Goal: Information Seeking & Learning: Check status

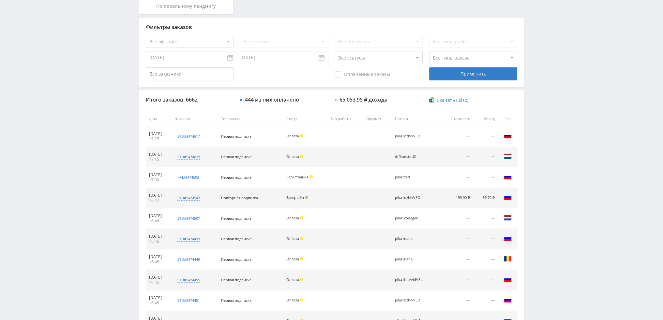
scroll to position [226, 0]
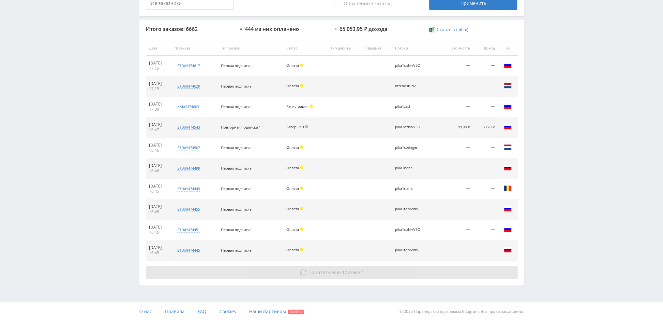
click at [356, 275] on span "6652" at bounding box center [357, 273] width 10 height 6
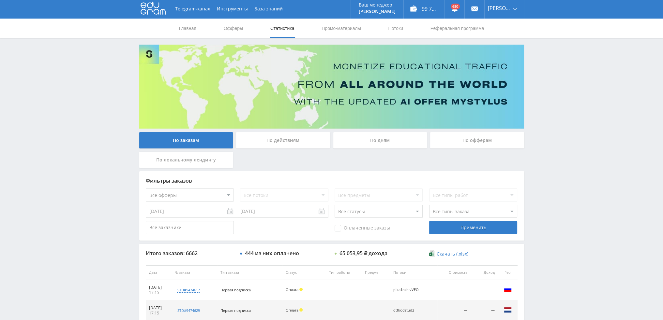
scroll to position [0, 0]
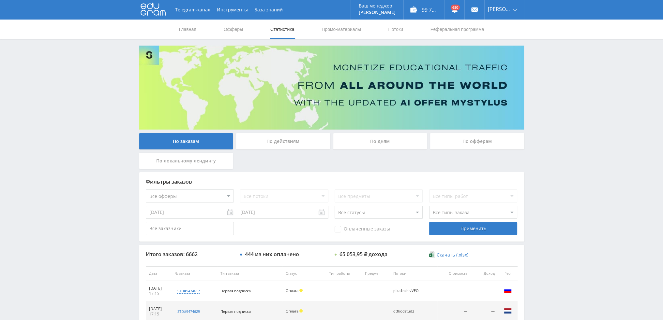
click at [391, 142] on div "По дням" at bounding box center [380, 141] width 94 height 16
click at [0, 0] on input "По дням" at bounding box center [0, 0] width 0 height 0
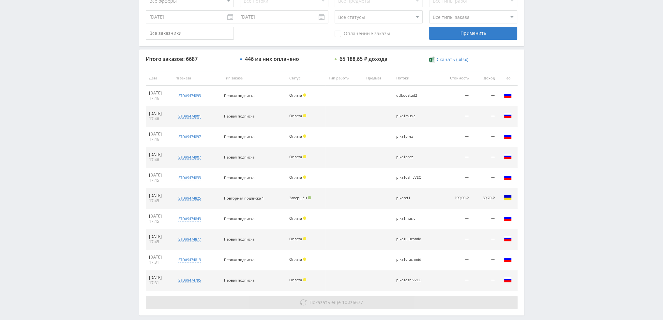
click at [312, 296] on button "Показать ещё 10 из 6677" at bounding box center [332, 302] width 372 height 13
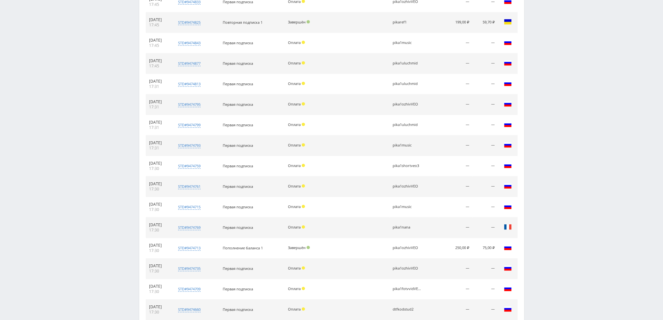
scroll to position [424, 0]
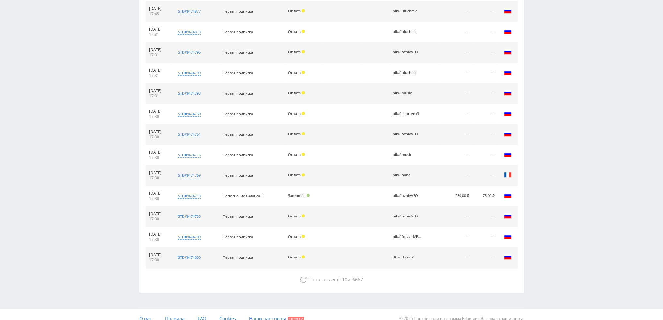
click at [315, 287] on div "Итого заказов: 6687 446 из них оплачено 65 188,65 ₽ дохода Скачать (.xlsx) Дата…" at bounding box center [331, 56] width 385 height 471
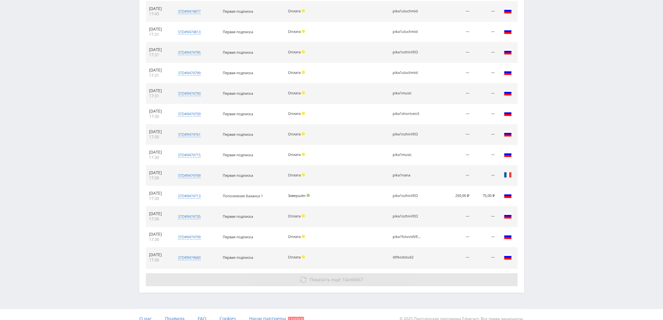
click at [317, 278] on span "Показать ещё" at bounding box center [324, 280] width 31 height 6
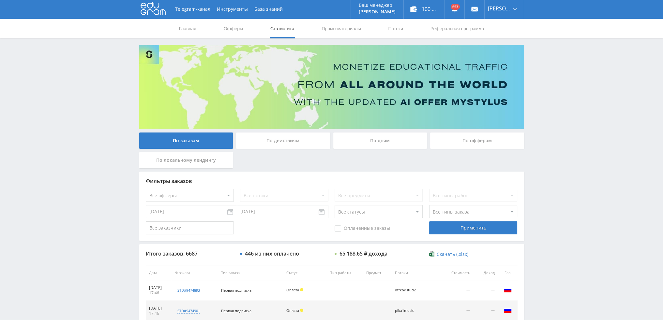
scroll to position [0, 0]
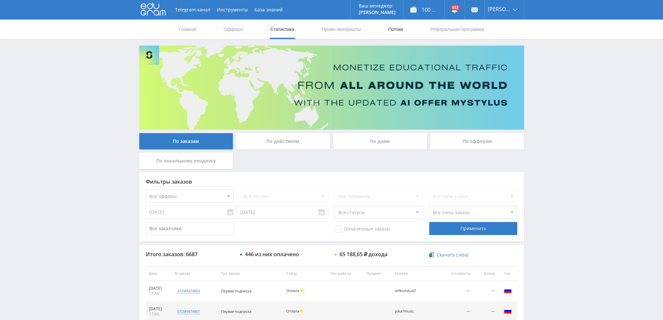
click at [393, 21] on link "Потоки" at bounding box center [395, 30] width 16 height 20
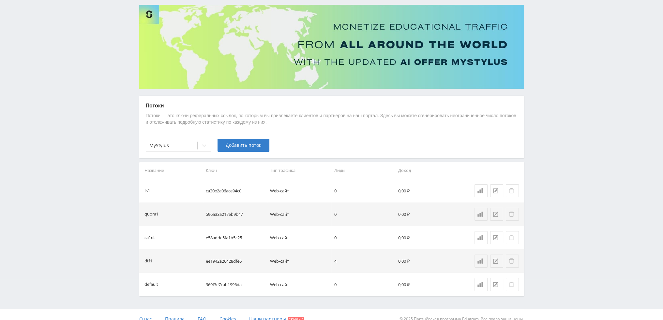
scroll to position [49, 0]
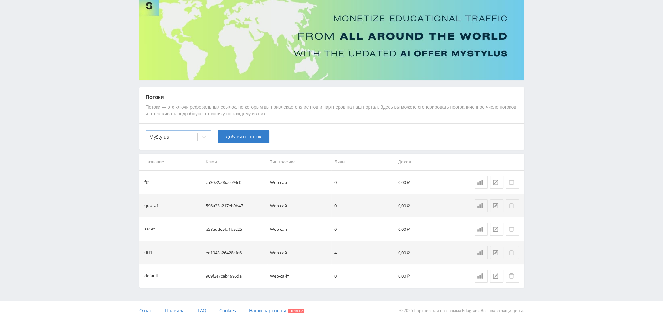
click at [194, 141] on div "MyStylus" at bounding box center [171, 137] width 51 height 9
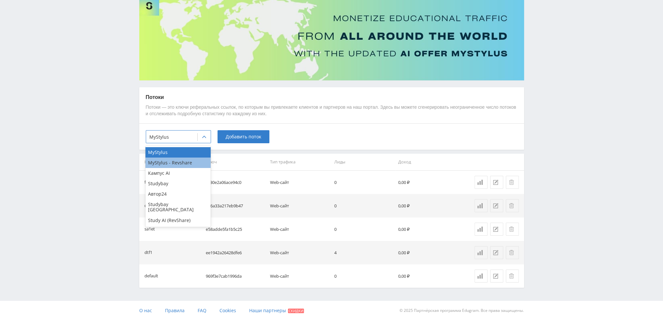
click at [173, 163] on div "MyStylus - Revshare" at bounding box center [177, 163] width 65 height 10
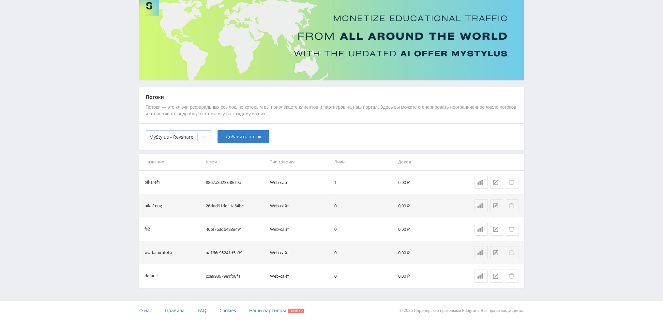
click at [191, 137] on div at bounding box center [171, 137] width 45 height 7
click at [198, 136] on div at bounding box center [204, 137] width 13 height 13
click at [200, 139] on div at bounding box center [204, 137] width 13 height 13
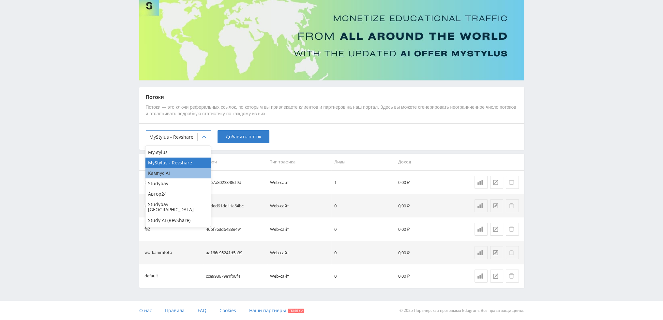
click at [180, 171] on div "Кампус AI" at bounding box center [177, 173] width 65 height 10
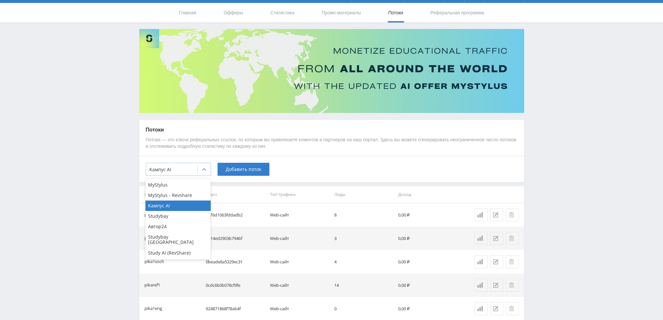
click at [202, 169] on icon at bounding box center [204, 170] width 4 height 2
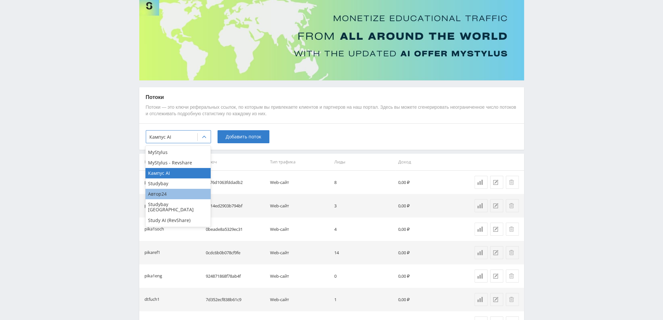
click at [179, 195] on div "Автор24" at bounding box center [177, 194] width 65 height 10
click at [198, 135] on div at bounding box center [204, 137] width 13 height 13
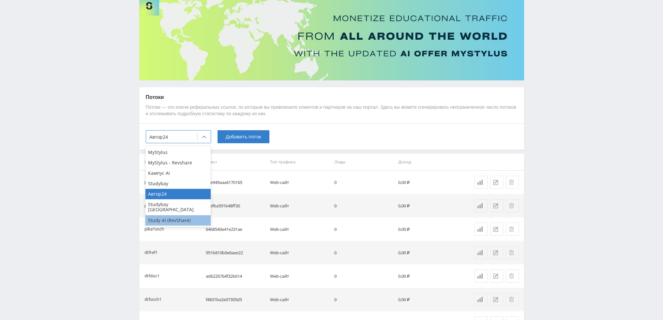
click at [172, 215] on div "Study AI (RevShare)" at bounding box center [177, 220] width 65 height 10
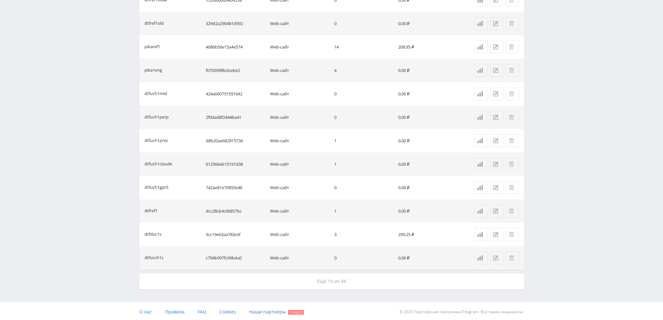
scroll to position [421, 0]
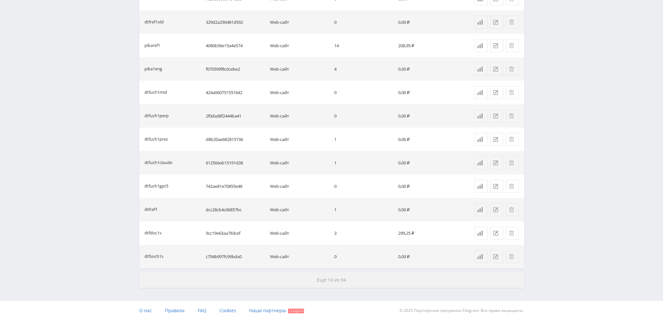
click at [319, 280] on span "Ещё 10 из 94" at bounding box center [331, 280] width 29 height 6
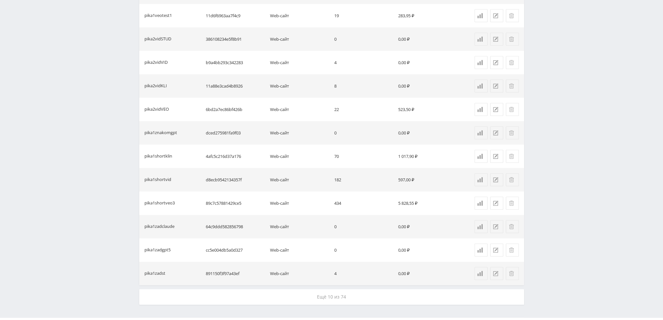
scroll to position [890, 0]
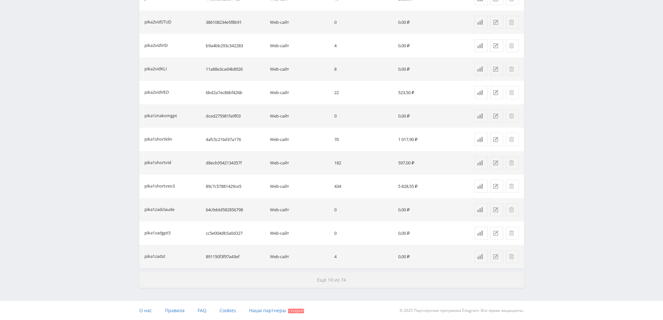
click at [308, 280] on button "Ещё 10 из 74" at bounding box center [331, 281] width 385 height 16
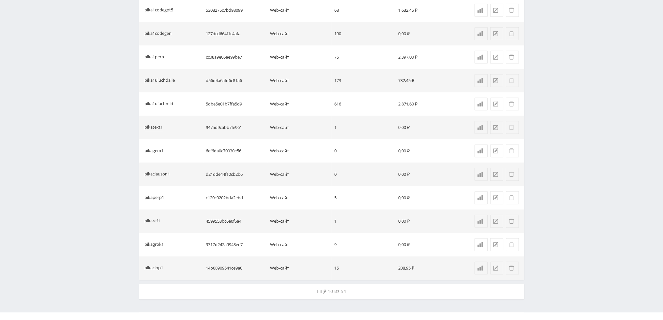
scroll to position [1360, 0]
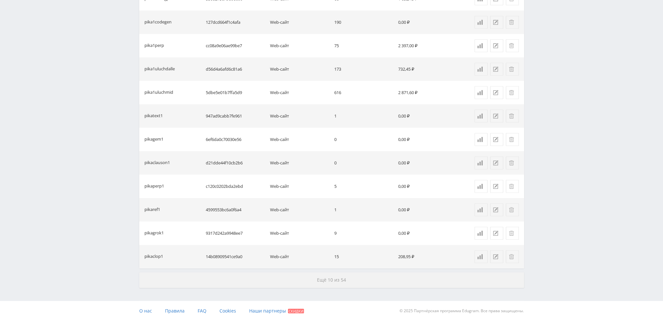
click at [299, 280] on button "Ещё 10 из 54" at bounding box center [331, 281] width 385 height 16
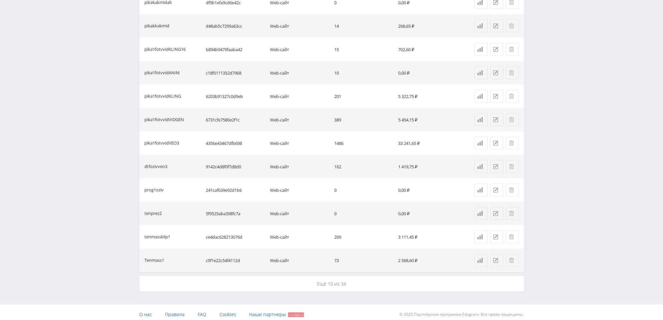
scroll to position [1829, 0]
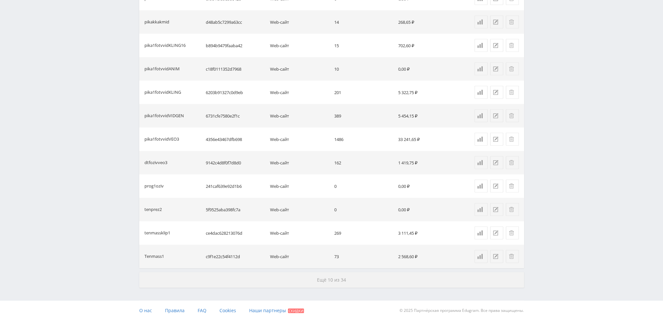
click at [303, 282] on button "Ещё 10 из 34" at bounding box center [331, 281] width 385 height 16
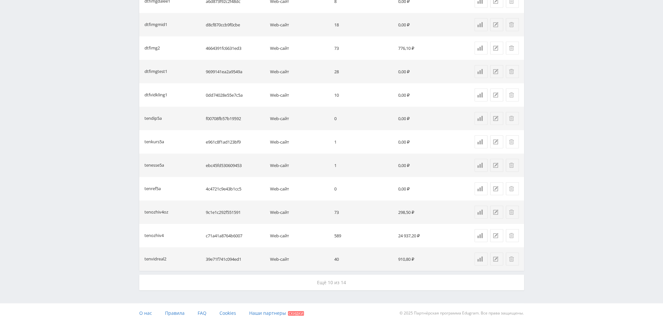
scroll to position [2299, 0]
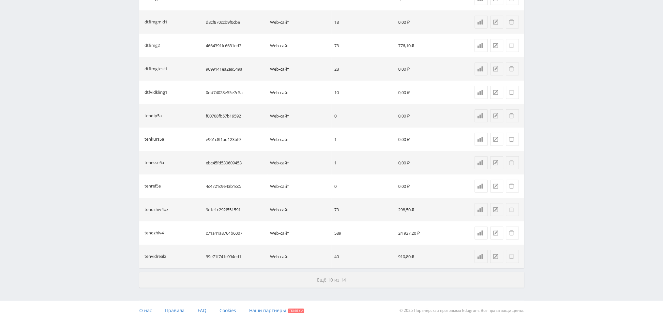
click at [297, 280] on button "Ещё 10 из 14" at bounding box center [331, 281] width 385 height 16
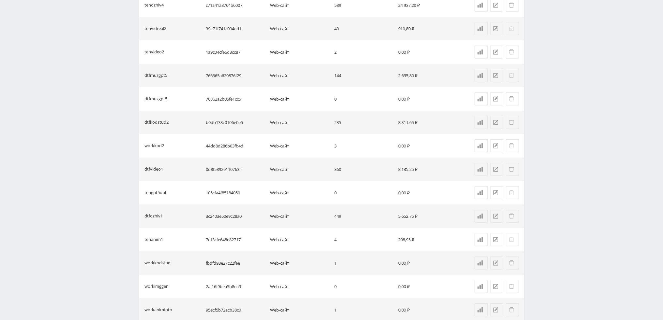
scroll to position [2608, 0]
